Goal: Transaction & Acquisition: Purchase product/service

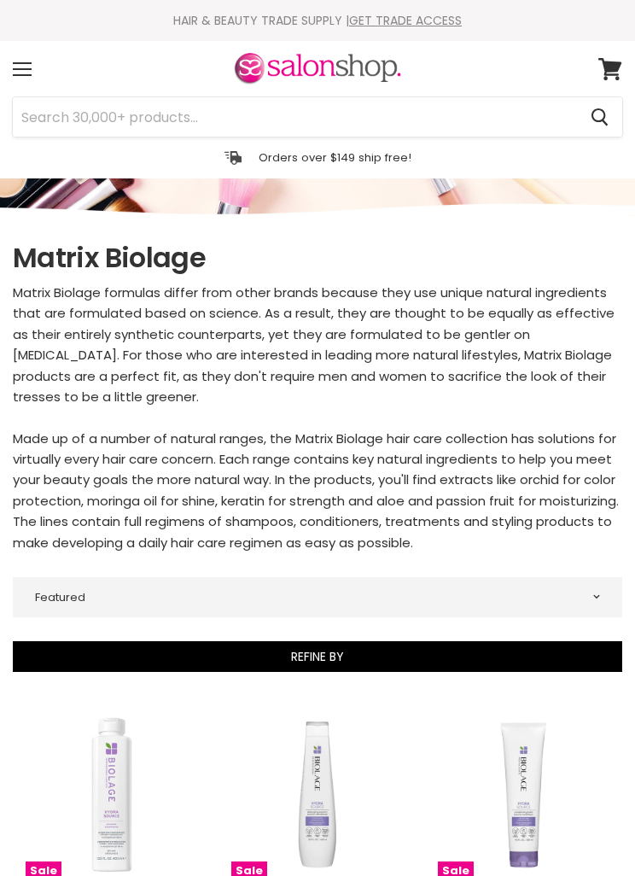
select select "manual"
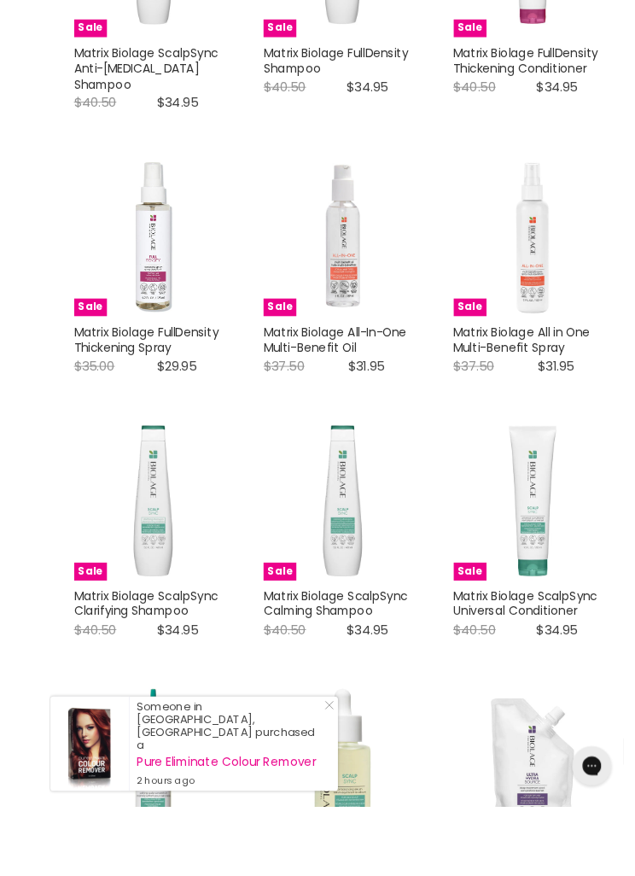
scroll to position [2711, 0]
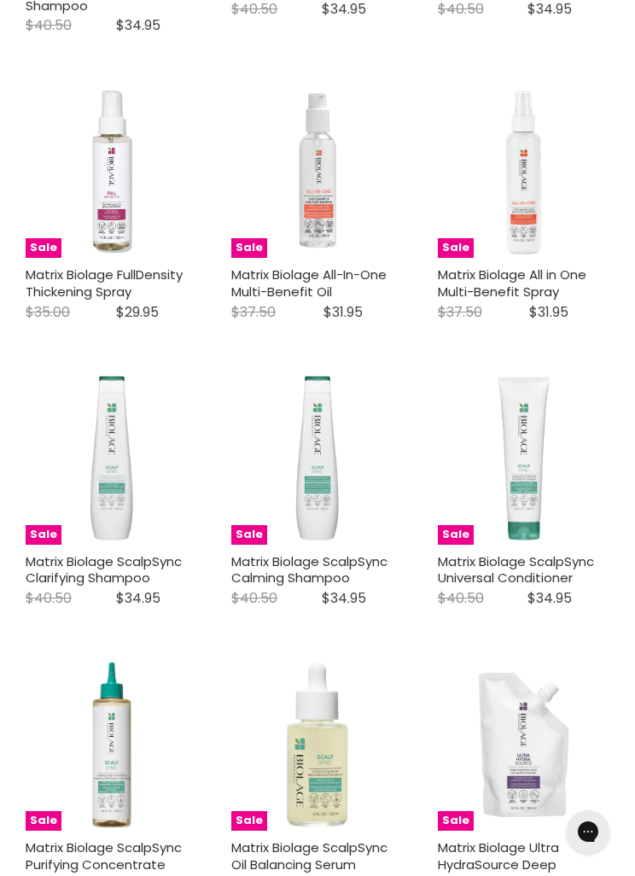
click at [136, 552] on link "Matrix Biolage ScalpSync Clarifying Shampoo" at bounding box center [104, 569] width 156 height 35
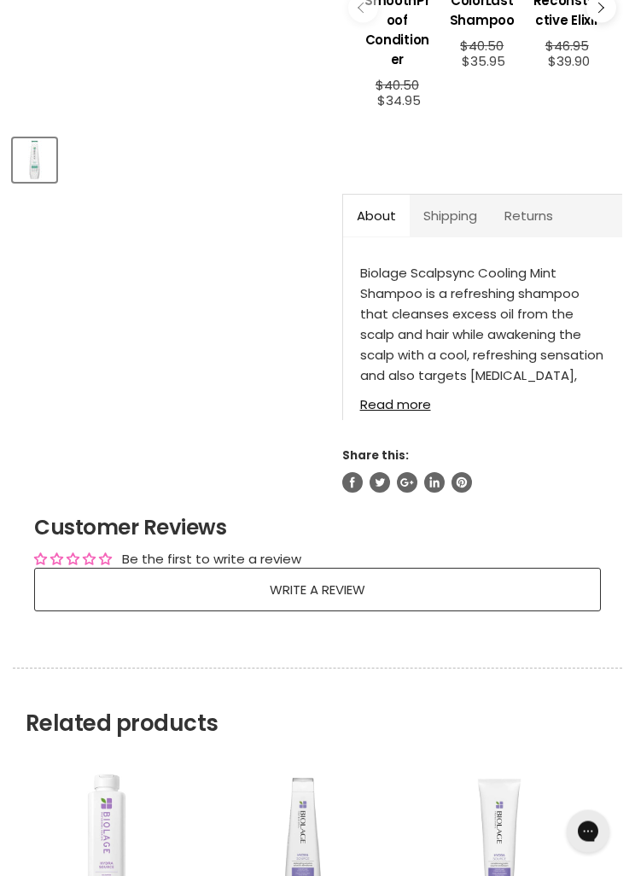
scroll to position [716, 0]
click at [446, 219] on link "Shipping" at bounding box center [450, 216] width 81 height 42
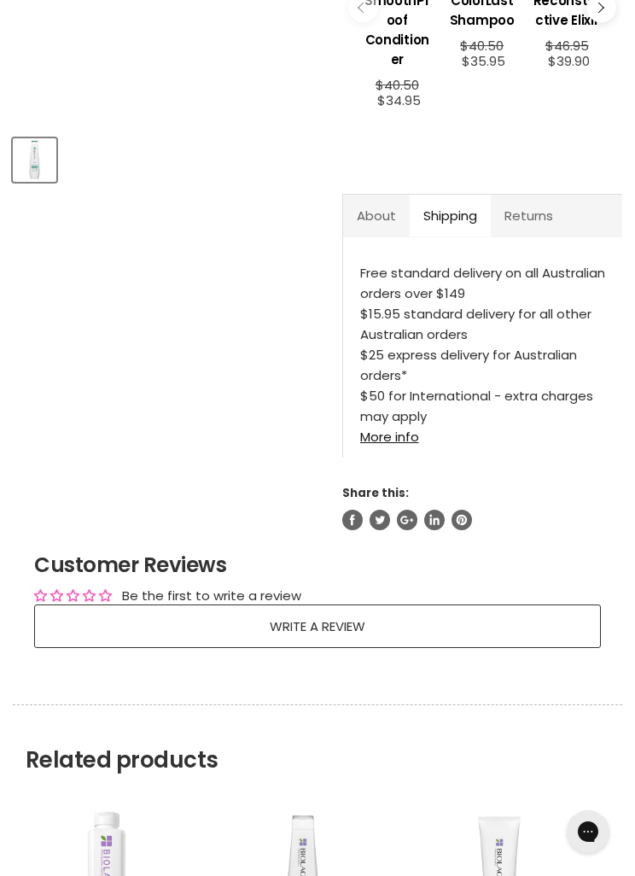
click at [446, 207] on link "Shipping" at bounding box center [450, 216] width 81 height 42
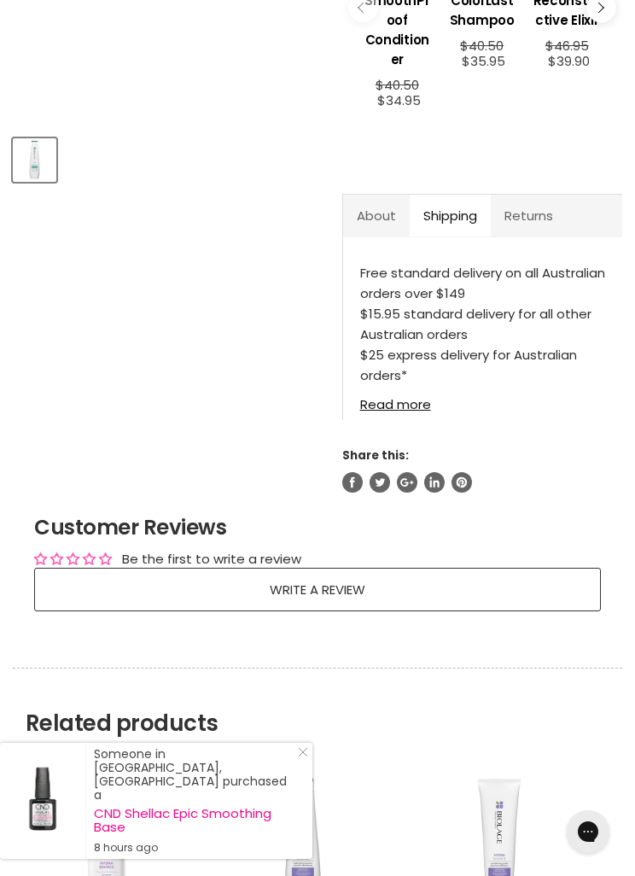
click at [413, 394] on link "Read more" at bounding box center [482, 399] width 245 height 25
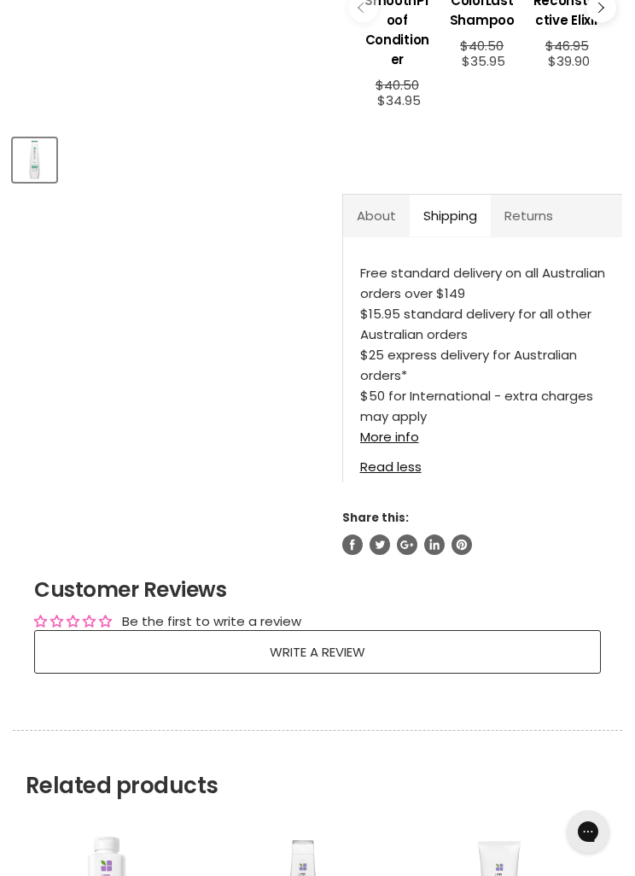
click at [553, 206] on link "Returns" at bounding box center [529, 216] width 76 height 42
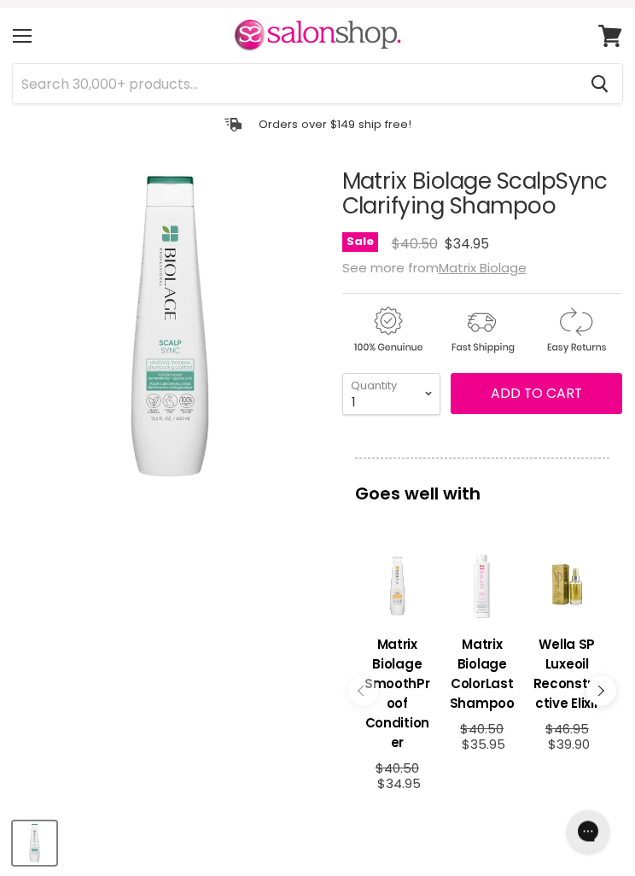
scroll to position [0, 0]
